Goal: Check status

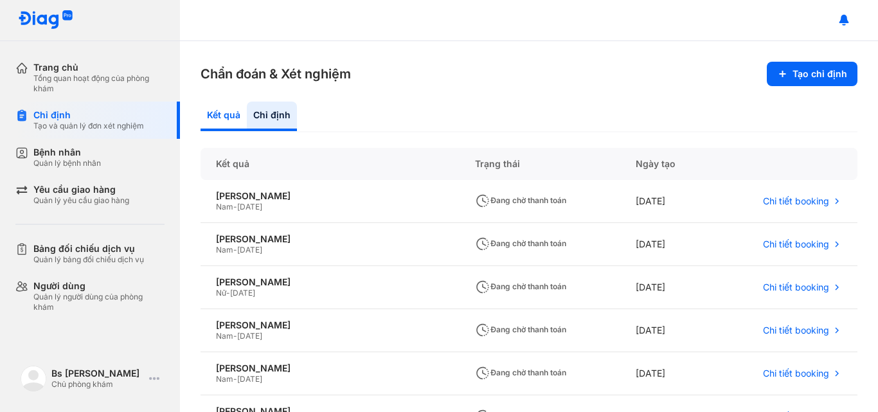
click at [247, 115] on div "Kết quả" at bounding box center [272, 117] width 50 height 30
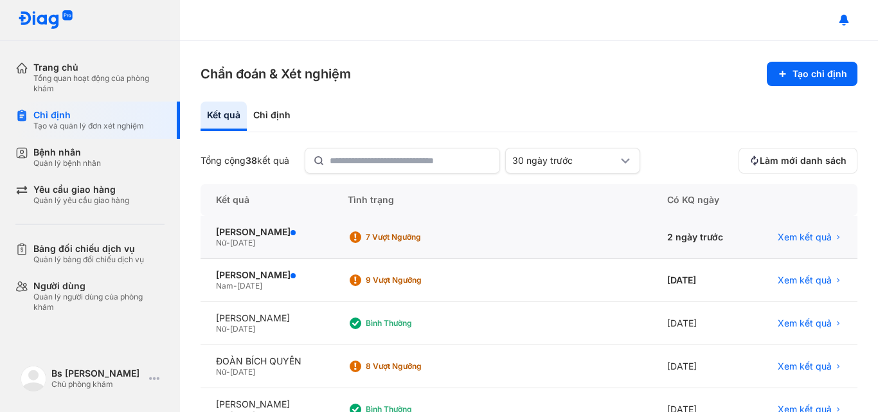
click at [243, 238] on span "[DATE]" at bounding box center [242, 243] width 25 height 10
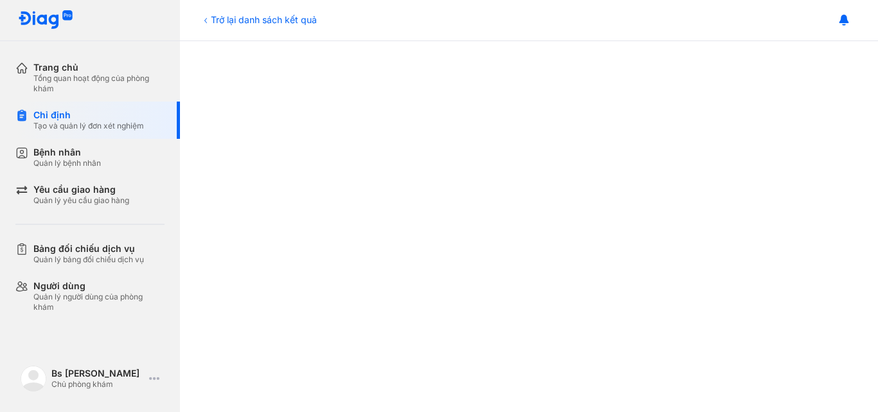
scroll to position [186, 0]
